Goal: Task Accomplishment & Management: Manage account settings

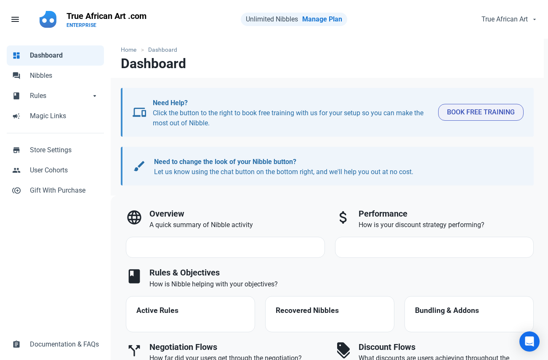
select select "7d"
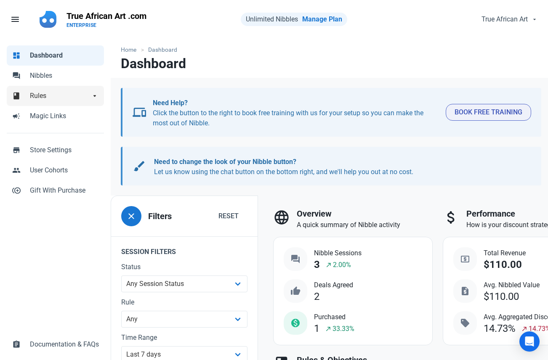
click at [48, 101] on link "book Rules arrow_drop_down" at bounding box center [55, 96] width 97 height 20
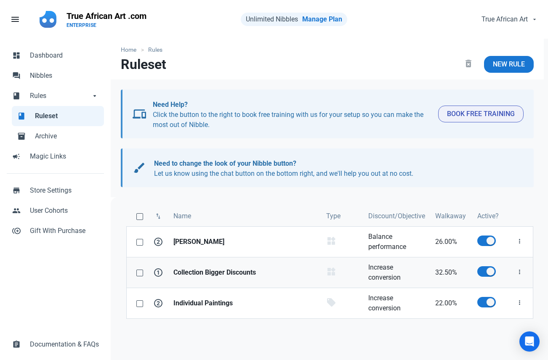
click at [187, 266] on link "Collection Bigger Discounts" at bounding box center [244, 273] width 153 height 30
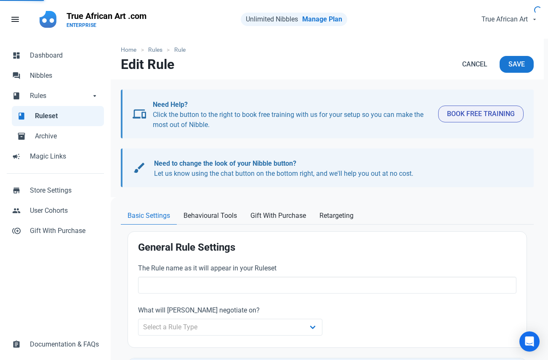
type input "Collection Bigger Discounts"
select select "product_category"
type input "32.50"
radio input "true"
radio input "false"
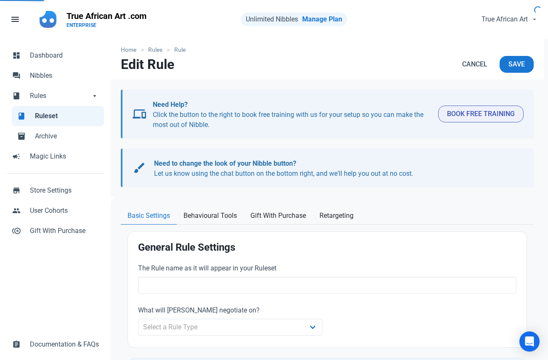
radio input "true"
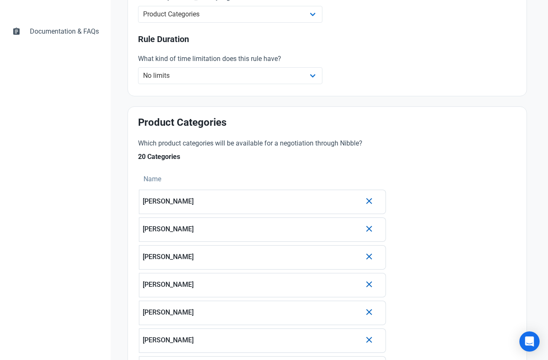
scroll to position [315, 0]
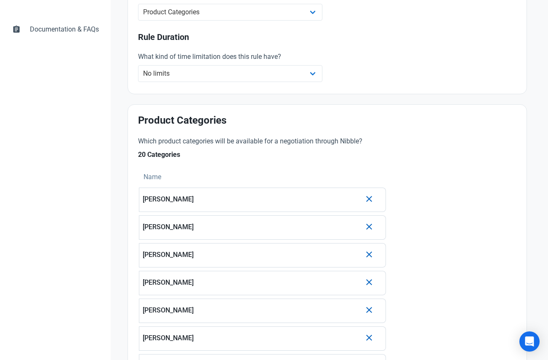
click at [367, 199] on icon "button" at bounding box center [369, 198] width 10 height 15
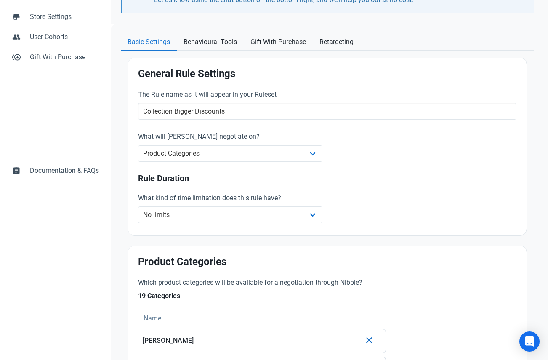
scroll to position [0, 0]
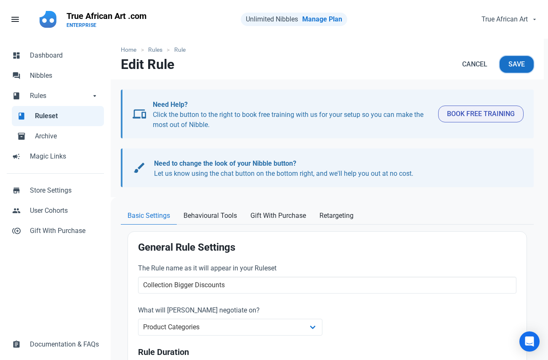
click at [508, 64] on button "Save" at bounding box center [517, 64] width 34 height 17
